Goal: Task Accomplishment & Management: Manage account settings

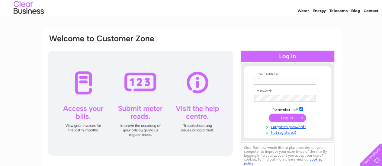
scroll to position [30, 0]
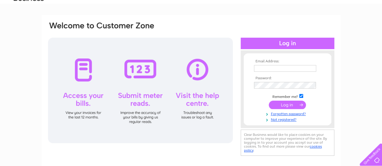
type input "skye"
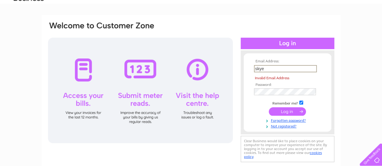
drag, startPoint x: 266, startPoint y: 66, endPoint x: 205, endPoint y: 64, distance: 61.0
click at [205, 64] on div "Email Address: skye Invalid Email Address Password:" at bounding box center [190, 92] width 287 height 143
type input "enquiries@georgeandabbotsfordmelrose.co.uk"
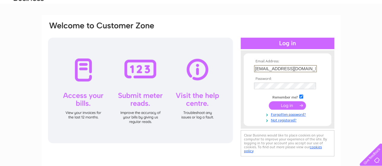
click at [287, 107] on input "submit" at bounding box center [287, 105] width 37 height 8
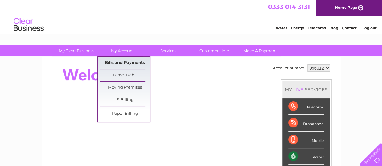
click at [128, 63] on link "Bills and Payments" at bounding box center [125, 63] width 50 height 12
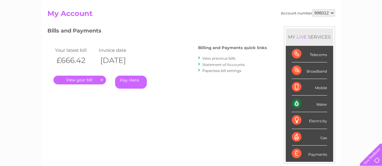
scroll to position [60, 0]
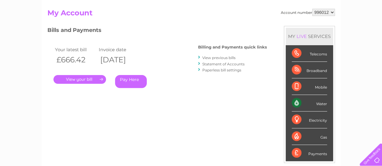
click at [80, 79] on link "." at bounding box center [79, 79] width 53 height 9
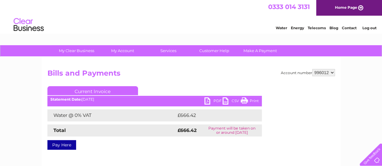
click at [207, 101] on link "PDF" at bounding box center [213, 101] width 18 height 9
